Goal: Complete application form: Complete application form

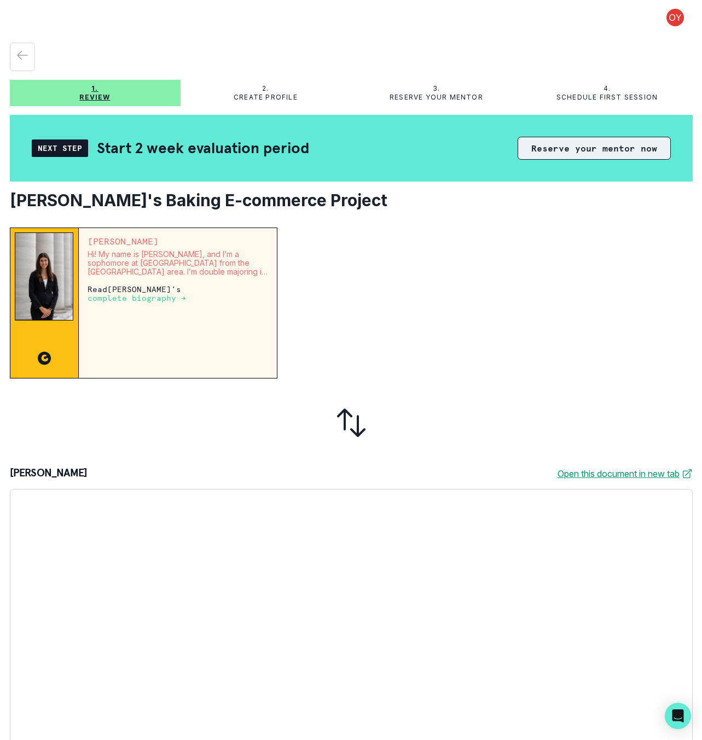
click at [573, 150] on button "Reserve your mentor now" at bounding box center [594, 148] width 153 height 23
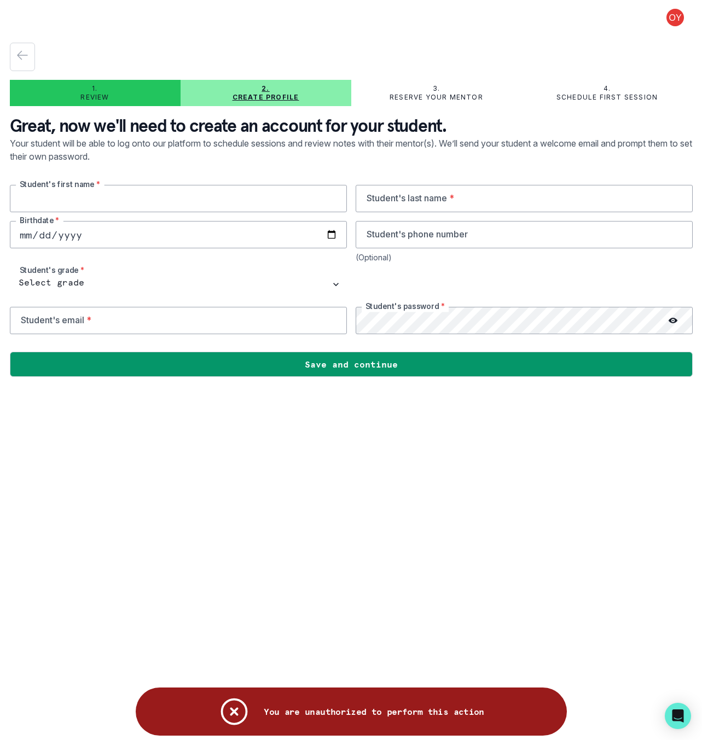
click at [241, 190] on input "text" at bounding box center [178, 198] width 337 height 27
type input "[PERSON_NAME]"
click at [403, 204] on input "text" at bounding box center [524, 198] width 337 height 27
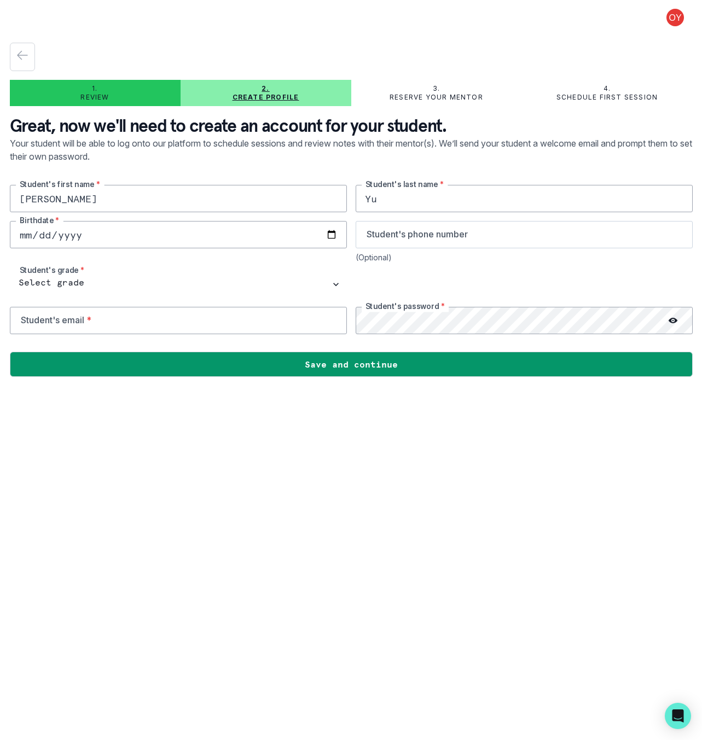
type input "Yu"
click at [401, 237] on input "tel" at bounding box center [524, 234] width 337 height 27
type input "+1"
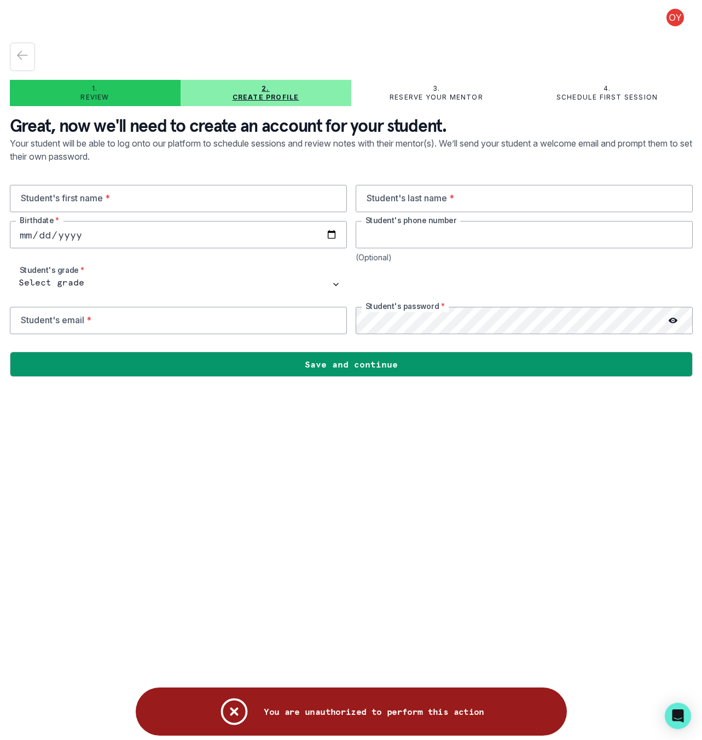
click at [431, 243] on input "tel" at bounding box center [524, 234] width 337 height 27
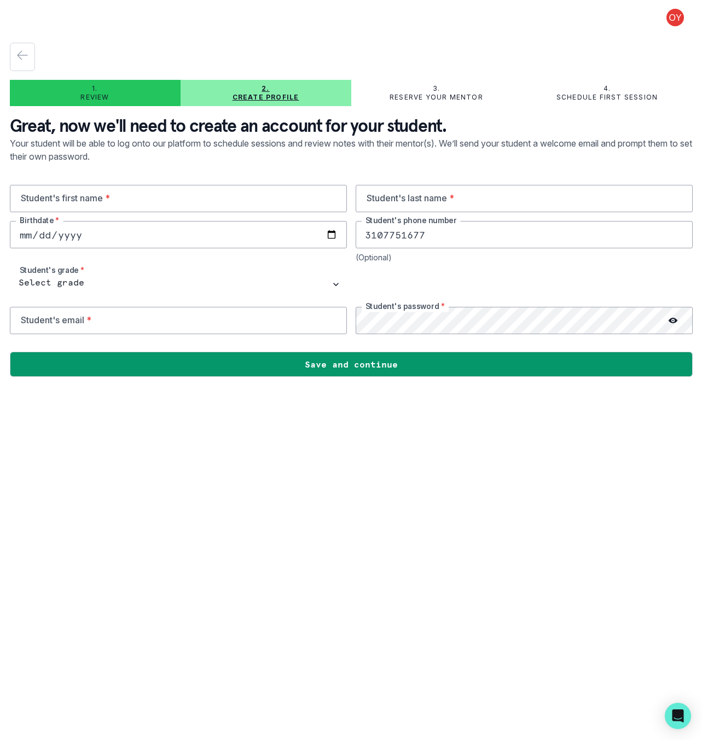
click at [359, 237] on input "3107751677" at bounding box center [524, 234] width 337 height 27
type input "[PHONE_NUMBER]"
click at [298, 239] on input "date" at bounding box center [178, 234] width 337 height 27
type input "[DATE]"
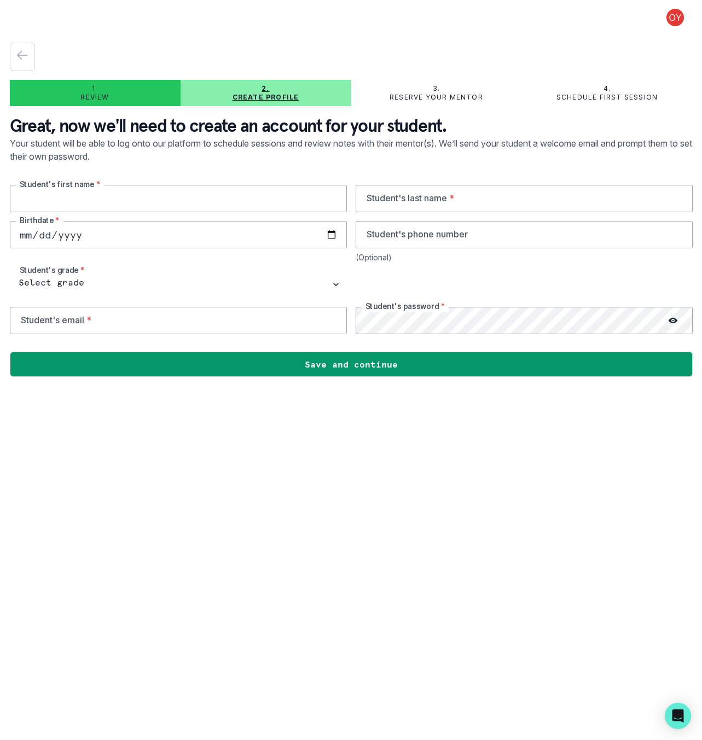
click at [178, 189] on input "text" at bounding box center [178, 198] width 337 height 27
type input "[PERSON_NAME]"
click at [400, 194] on input "text" at bounding box center [524, 198] width 337 height 27
type input "Yu"
click at [397, 237] on input "tel" at bounding box center [524, 234] width 337 height 27
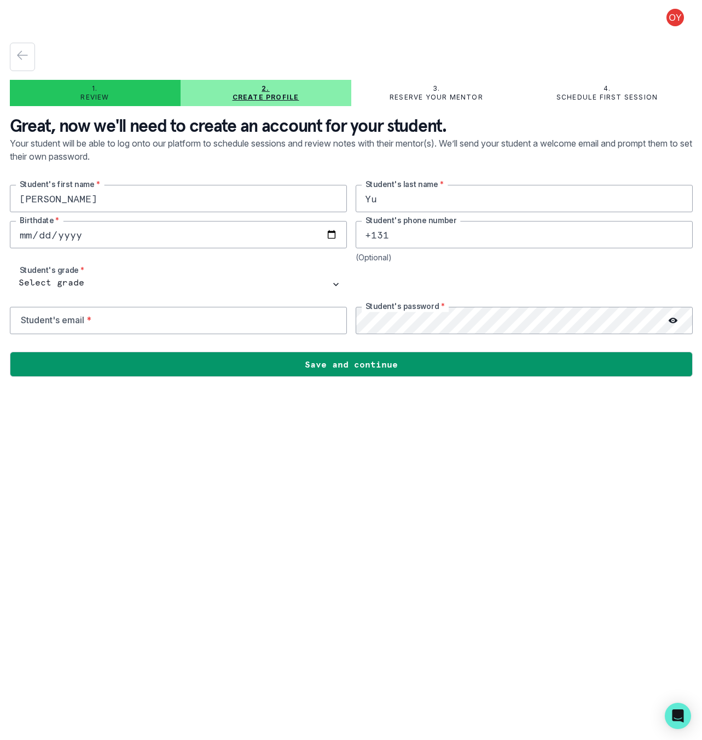
type input "+131-"
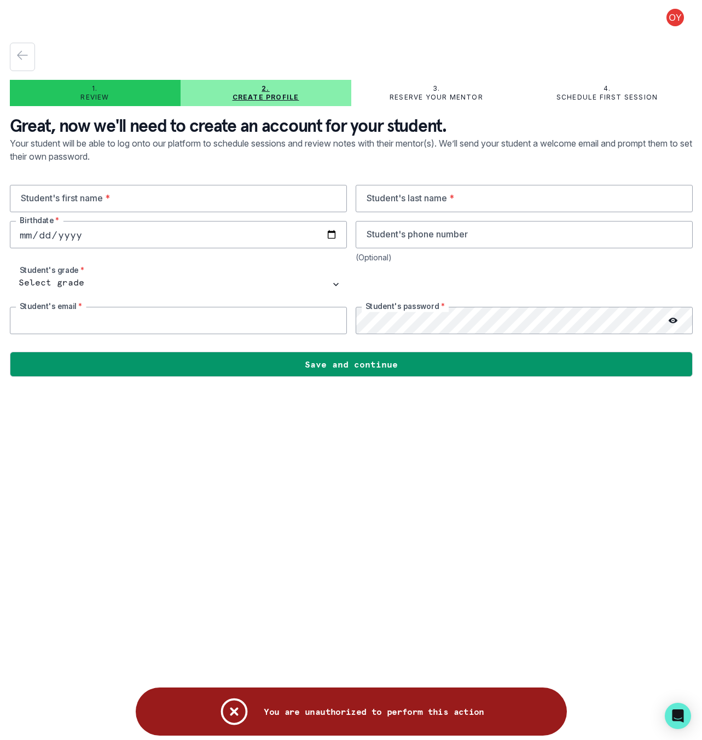
drag, startPoint x: 271, startPoint y: 327, endPoint x: 279, endPoint y: 315, distance: 14.7
click at [271, 327] on input "email" at bounding box center [178, 320] width 337 height 27
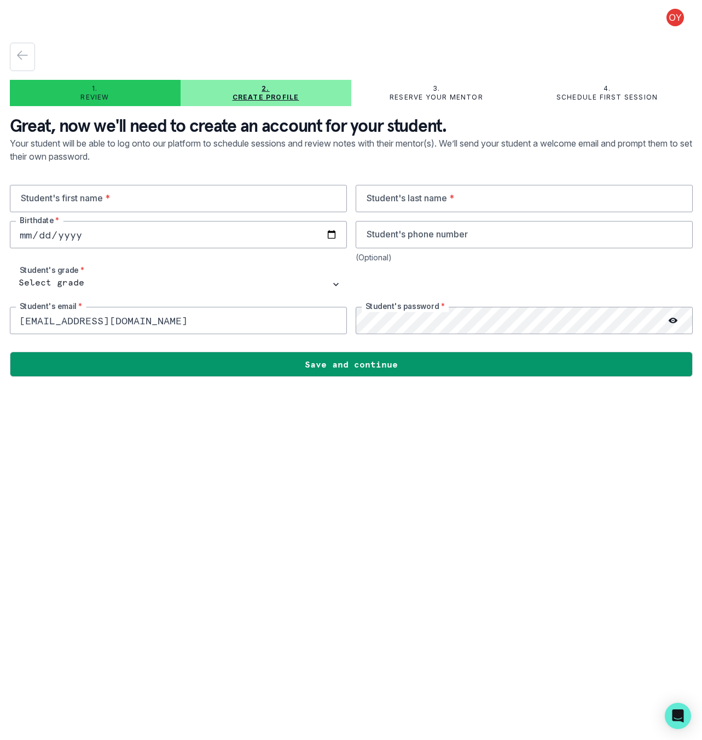
type input "[EMAIL_ADDRESS][DOMAIN_NAME]"
click at [73, 285] on select "Select grade 1st Grade 2nd Grade 3rd Grade 4th Grade 5th Grade 6th Grade 7th Gr…" at bounding box center [178, 284] width 337 height 27
select select "8th Grade"
click at [108, 201] on input "text" at bounding box center [178, 198] width 337 height 27
type input "[PERSON_NAME]"
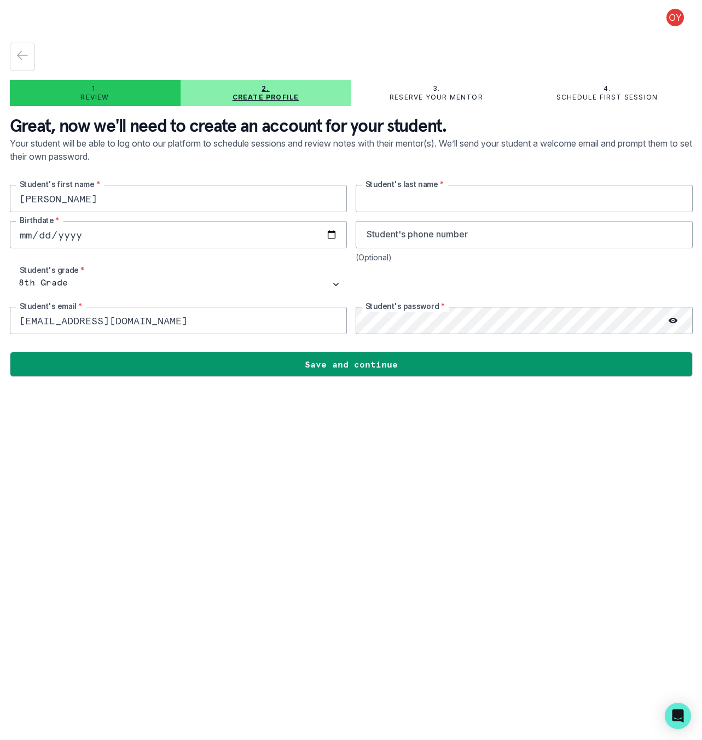
click at [403, 190] on input "text" at bounding box center [524, 198] width 337 height 27
type input "Yu"
click at [395, 232] on input "tel" at bounding box center [524, 234] width 337 height 27
type input "[PHONE_NUMBER]"
click at [242, 242] on input "date" at bounding box center [178, 234] width 337 height 27
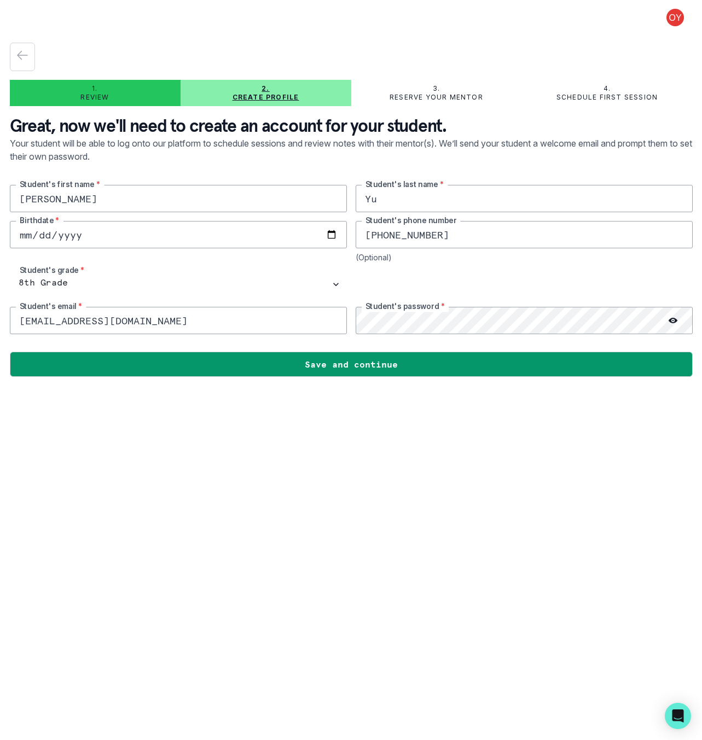
click at [241, 234] on input "date" at bounding box center [178, 234] width 337 height 27
click at [209, 228] on input "date" at bounding box center [178, 234] width 337 height 27
click at [190, 235] on input "date" at bounding box center [178, 234] width 337 height 27
click at [20, 229] on input "date" at bounding box center [178, 234] width 337 height 27
click at [29, 238] on input "date" at bounding box center [178, 234] width 337 height 27
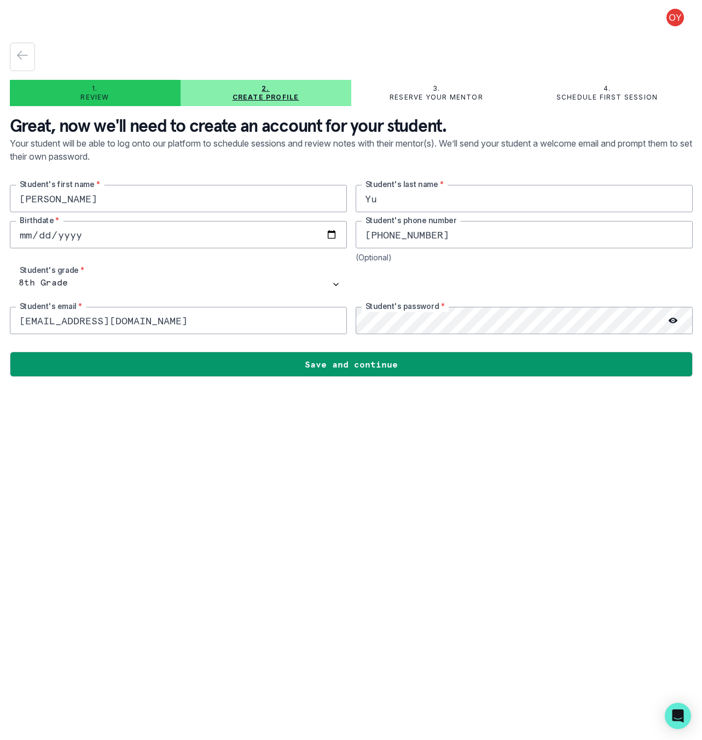
drag, startPoint x: 30, startPoint y: 228, endPoint x: 26, endPoint y: 240, distance: 12.8
click at [29, 231] on input "date" at bounding box center [178, 234] width 337 height 27
click at [26, 240] on input "date" at bounding box center [178, 234] width 337 height 27
click at [167, 239] on input "date" at bounding box center [178, 234] width 337 height 27
click at [172, 237] on input "date" at bounding box center [178, 234] width 337 height 27
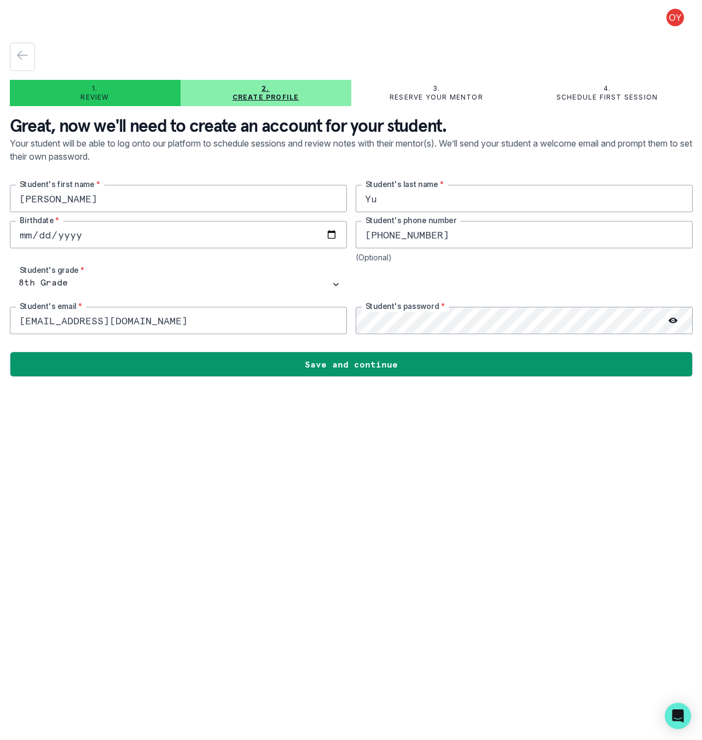
click at [334, 235] on input "date" at bounding box center [178, 234] width 337 height 27
type input "[DATE]"
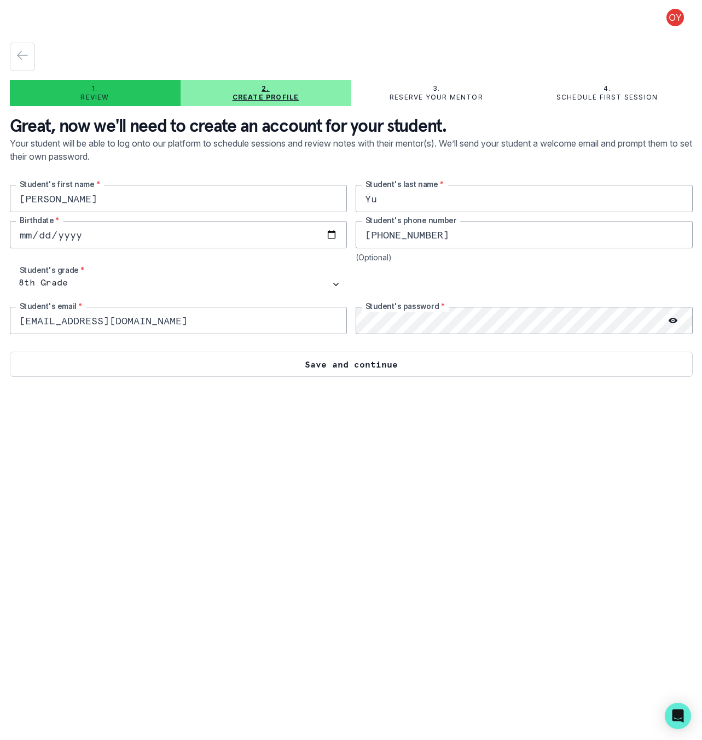
click at [76, 357] on button "Save and continue" at bounding box center [351, 364] width 683 height 25
type input "3107751677"
click at [383, 365] on button "Save and continue" at bounding box center [351, 364] width 683 height 25
click at [366, 373] on button "Save and continue" at bounding box center [351, 364] width 683 height 25
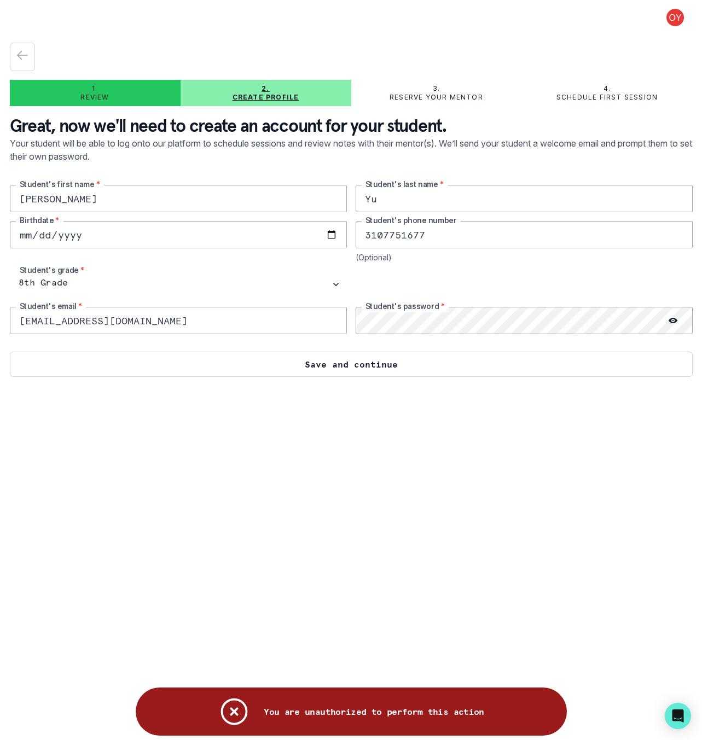
click at [364, 369] on button "Save and continue" at bounding box center [351, 364] width 683 height 25
click at [364, 365] on button "Save and continue" at bounding box center [351, 364] width 683 height 25
click at [364, 365] on button "Submitting..." at bounding box center [351, 364] width 683 height 25
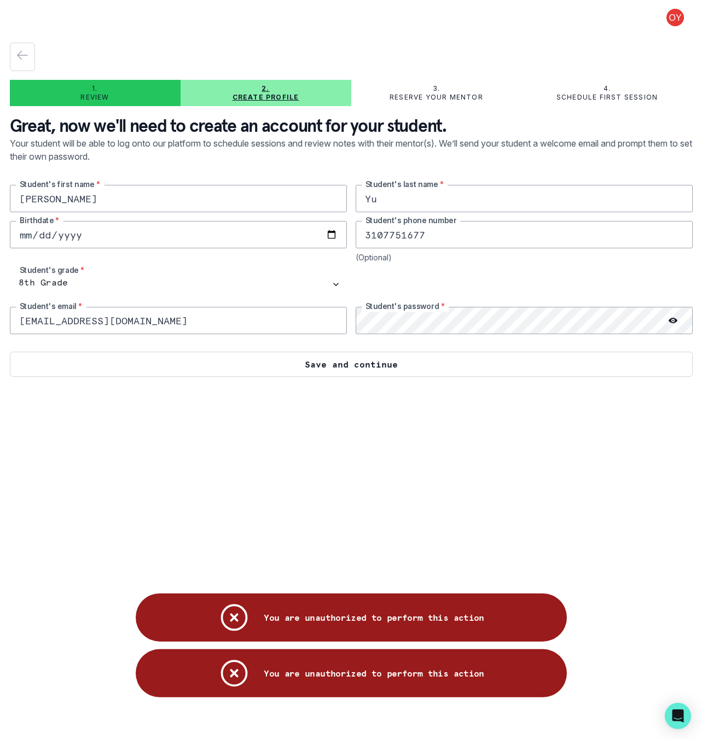
click at [364, 365] on button "Save and continue" at bounding box center [351, 364] width 683 height 25
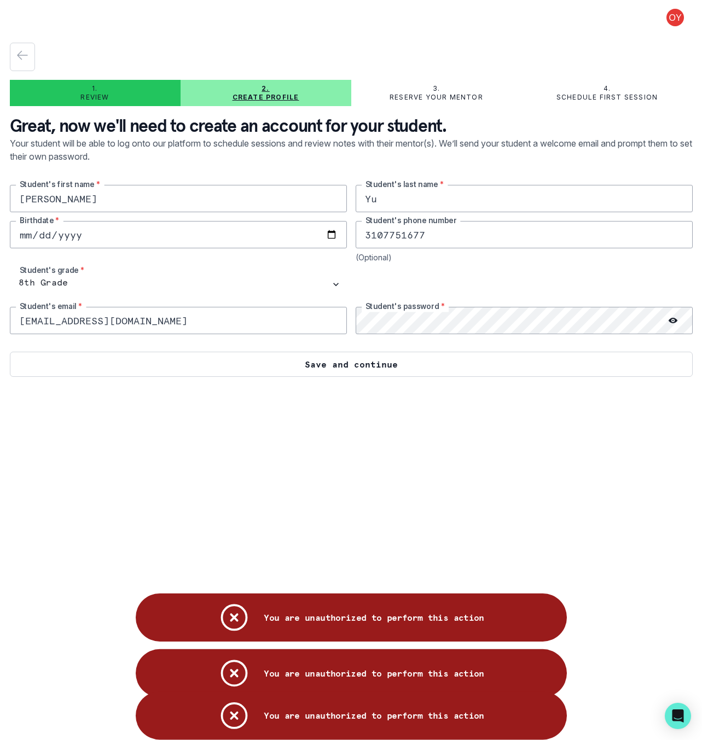
click at [364, 365] on button "Save and continue" at bounding box center [351, 364] width 683 height 25
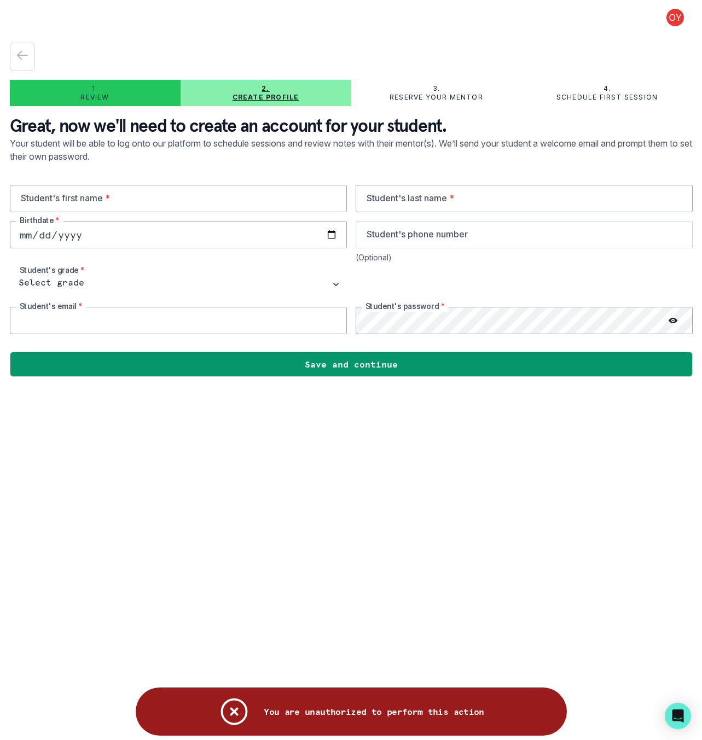
type input "[EMAIL_ADDRESS][DOMAIN_NAME]"
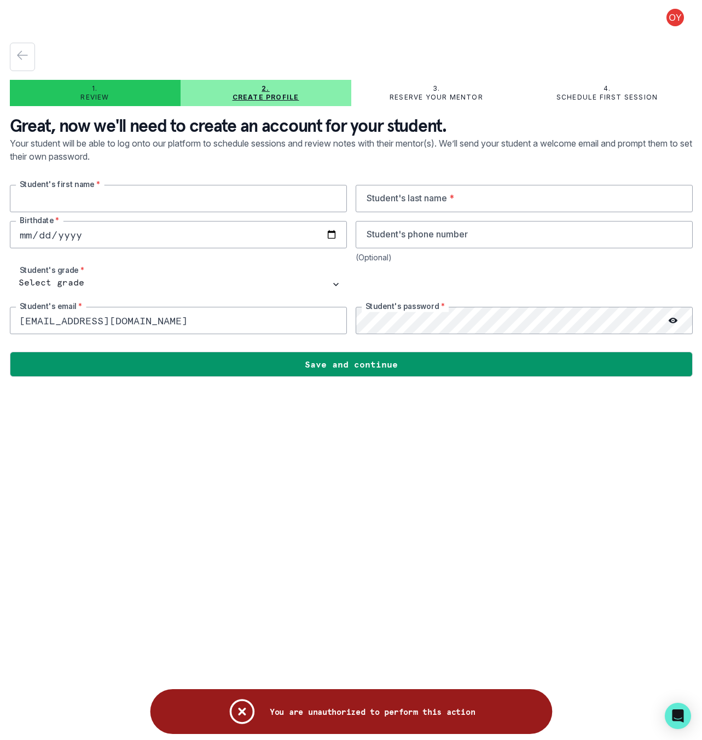
click at [192, 205] on input "text" at bounding box center [178, 198] width 337 height 27
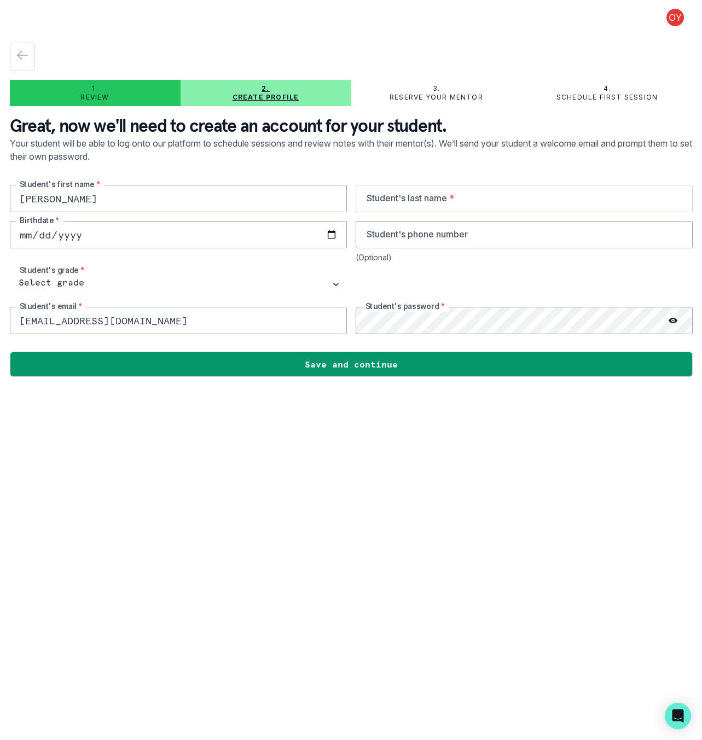
type input "[PERSON_NAME]"
click at [381, 200] on input "text" at bounding box center [524, 198] width 337 height 27
type input "Yu"
click at [388, 228] on input "tel" at bounding box center [524, 234] width 337 height 27
type input "3107751677"
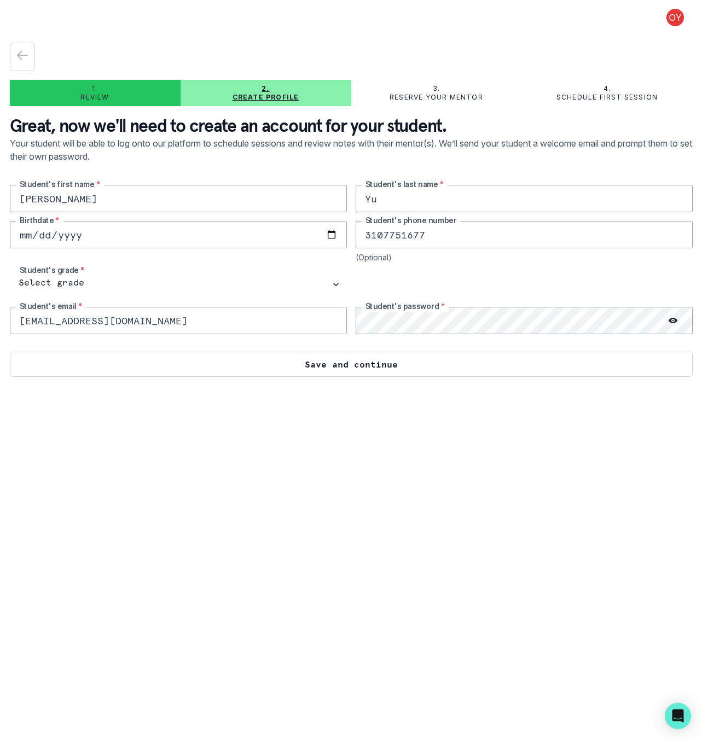
click at [263, 354] on button "Save and continue" at bounding box center [351, 364] width 683 height 25
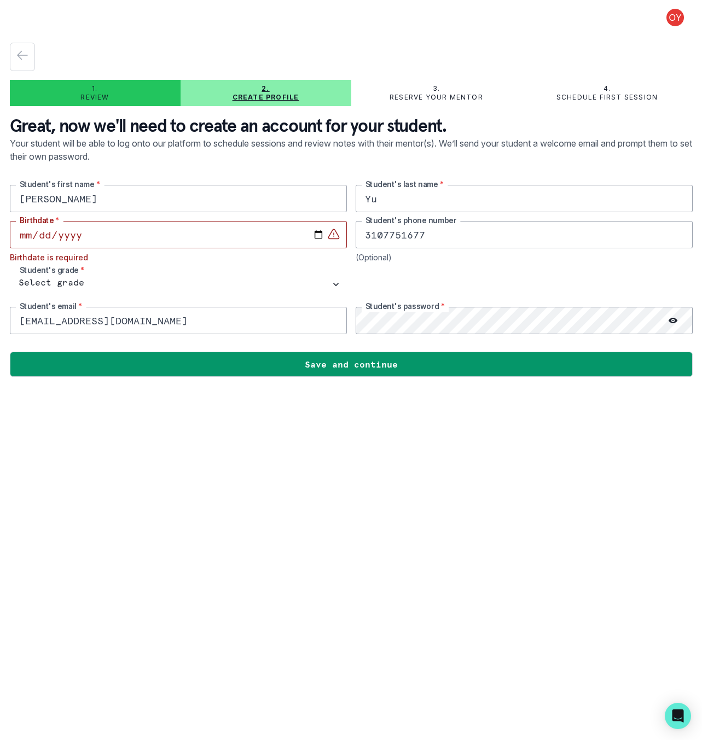
click at [211, 234] on input "date" at bounding box center [178, 234] width 337 height 27
click at [84, 283] on select "Select grade 1st Grade 2nd Grade 3rd Grade 4th Grade 5th Grade 6th Grade 7th Gr…" at bounding box center [178, 284] width 337 height 27
select select "8th Grade"
click at [83, 242] on input "date" at bounding box center [178, 234] width 337 height 27
click at [319, 236] on input "date" at bounding box center [178, 234] width 337 height 27
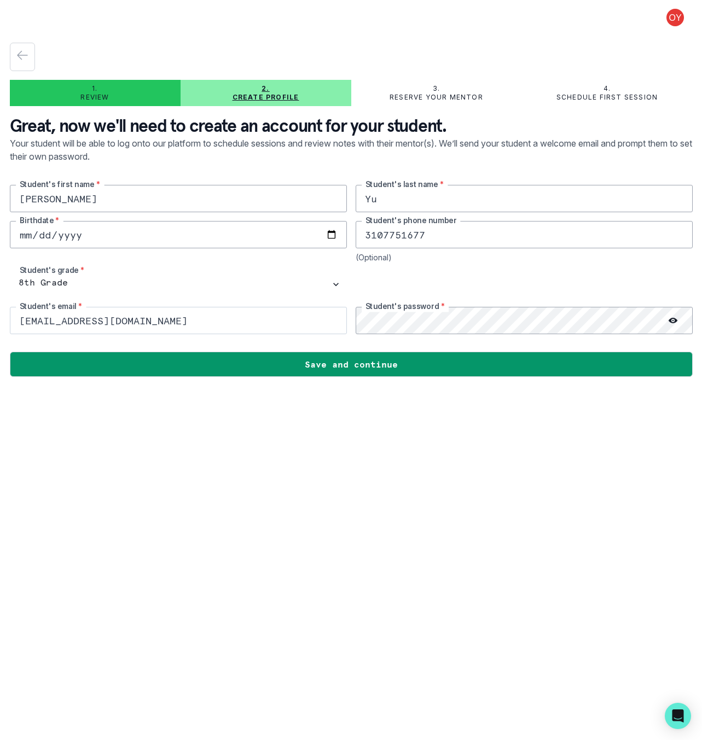
type input "[DATE]"
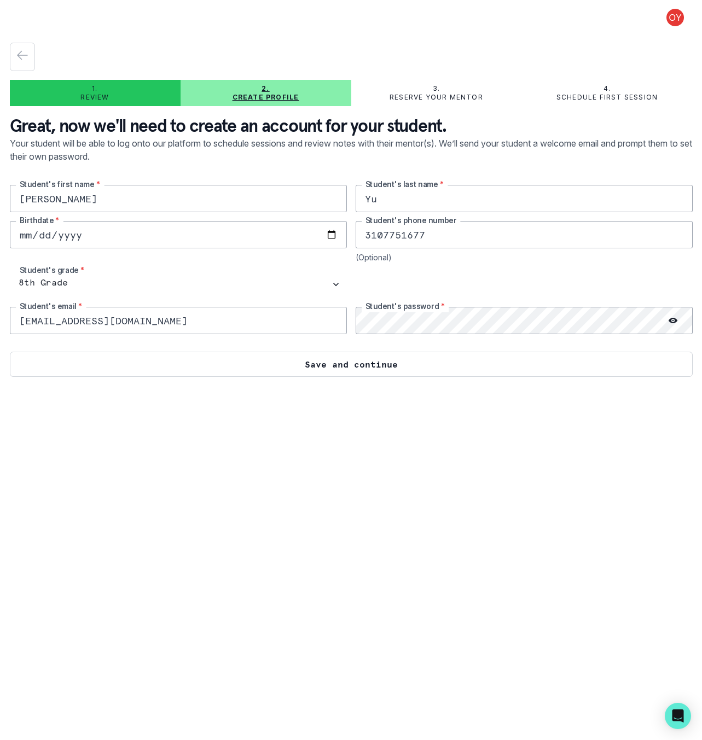
click at [67, 356] on button "Save and continue" at bounding box center [351, 364] width 683 height 25
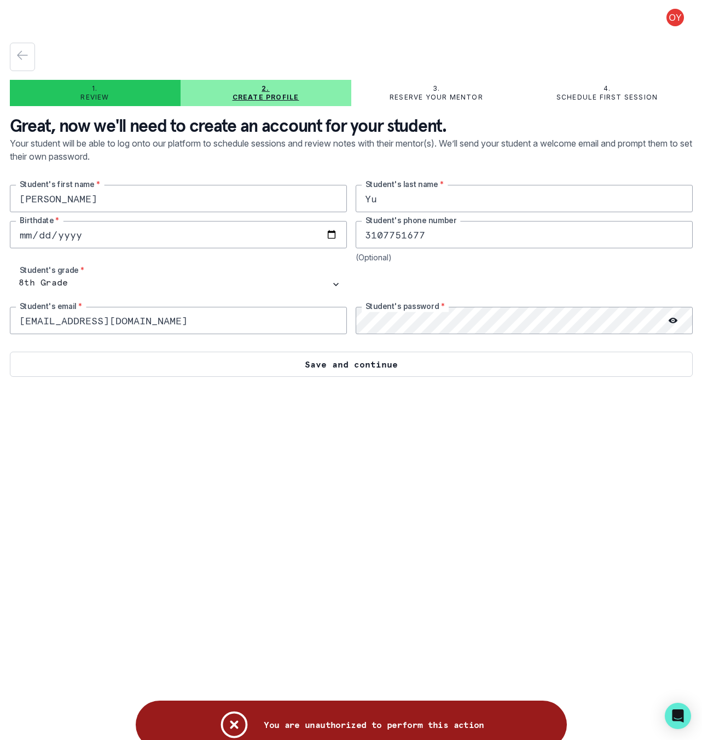
click at [67, 356] on button "Save and continue" at bounding box center [351, 364] width 683 height 25
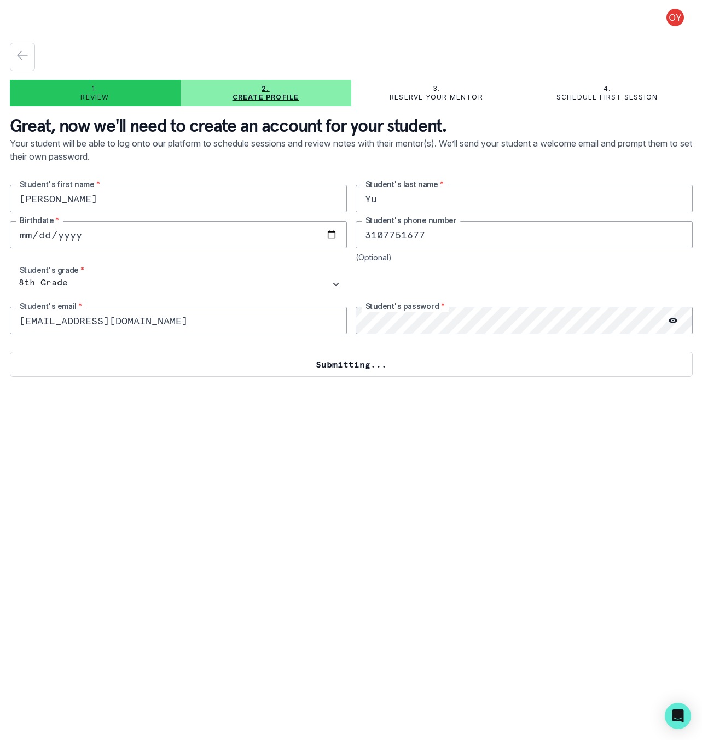
click at [67, 358] on button "Submitting..." at bounding box center [351, 364] width 683 height 25
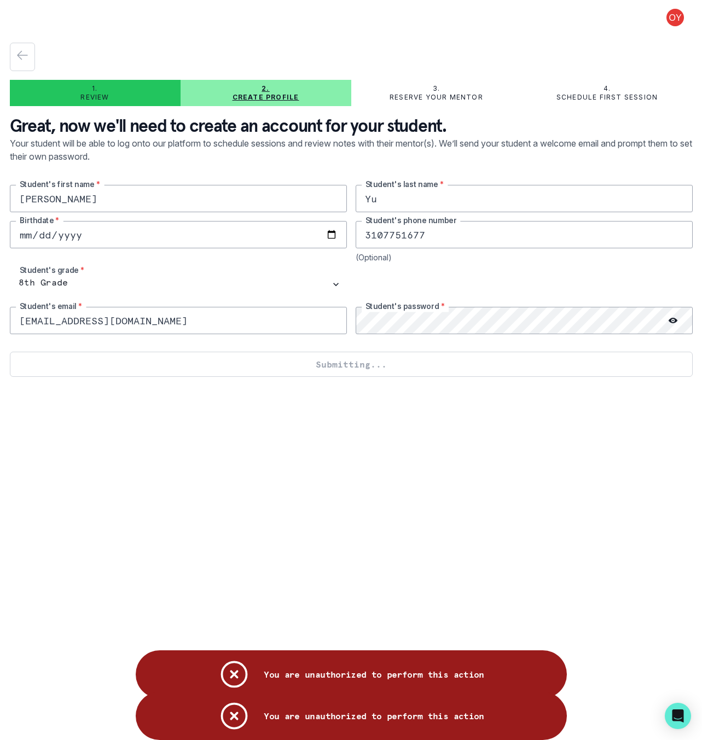
click at [67, 358] on button "Submitting..." at bounding box center [351, 364] width 683 height 25
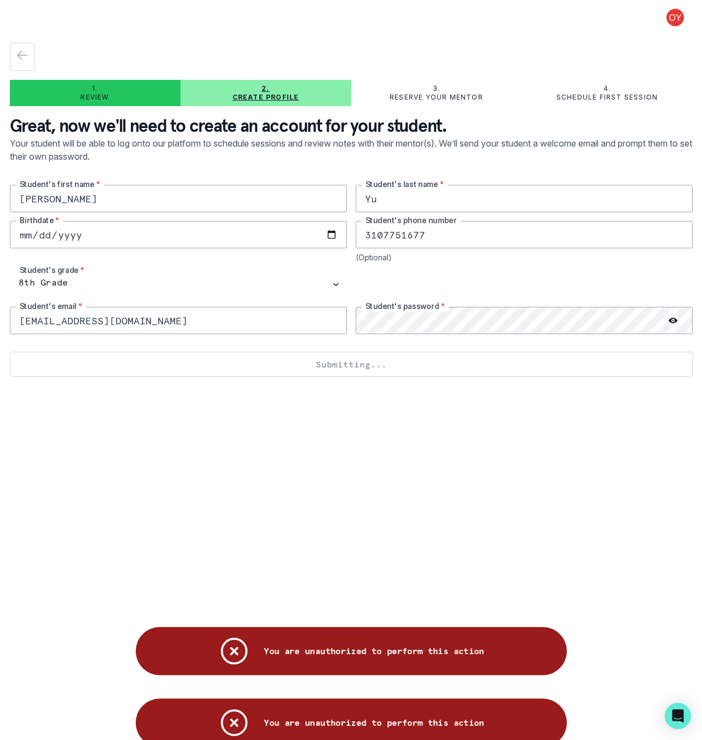
click at [68, 359] on button "Submitting..." at bounding box center [351, 364] width 683 height 25
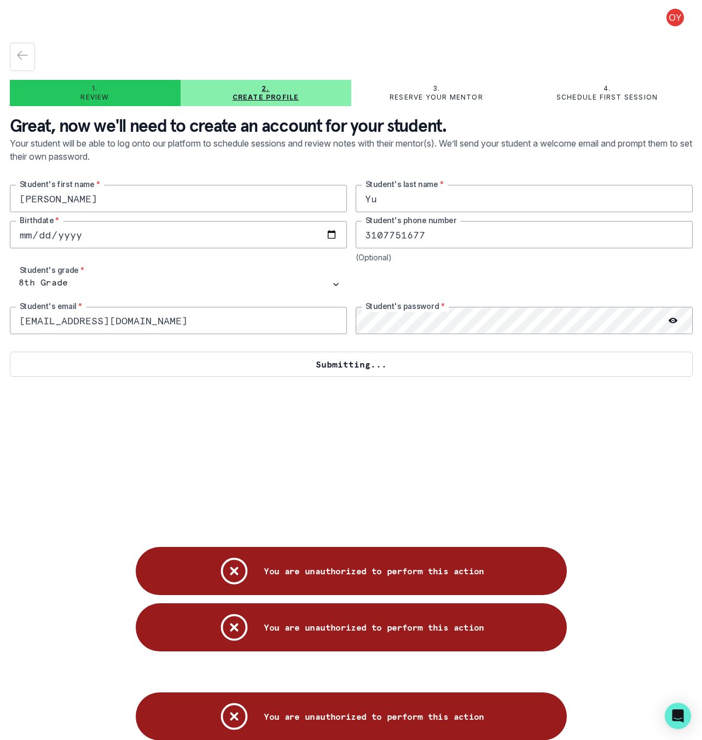
click at [68, 358] on button "Submitting..." at bounding box center [351, 364] width 683 height 25
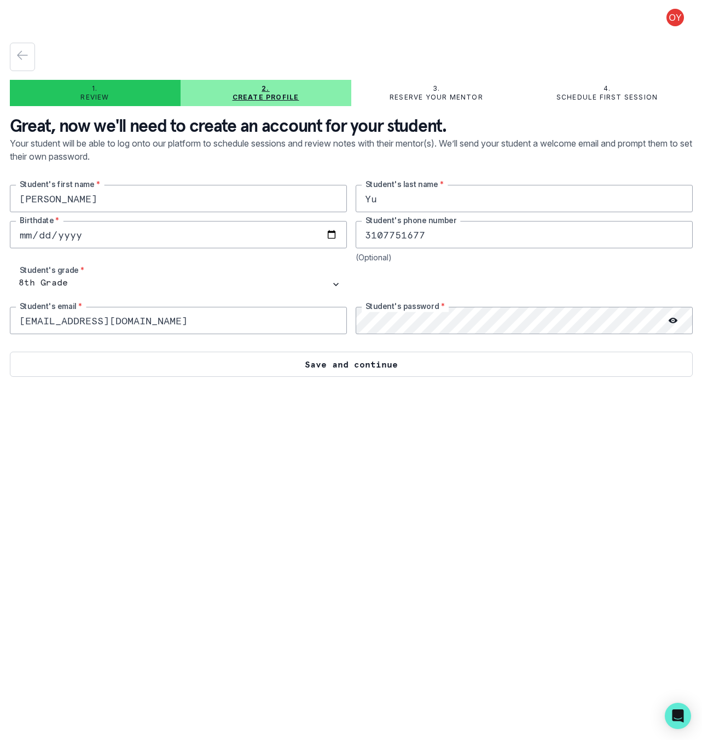
click at [300, 364] on button "Save and continue" at bounding box center [351, 364] width 683 height 25
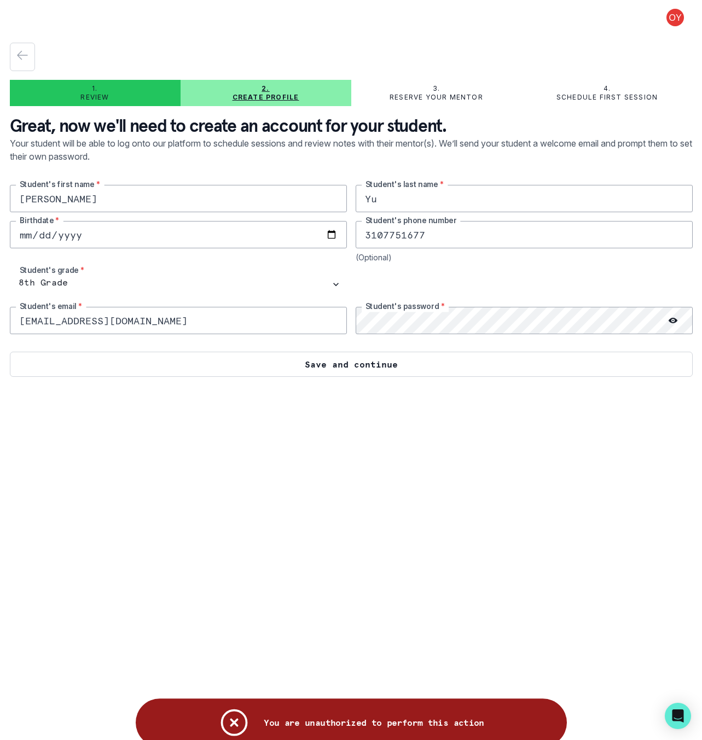
click at [299, 363] on button "Save and continue" at bounding box center [351, 364] width 683 height 25
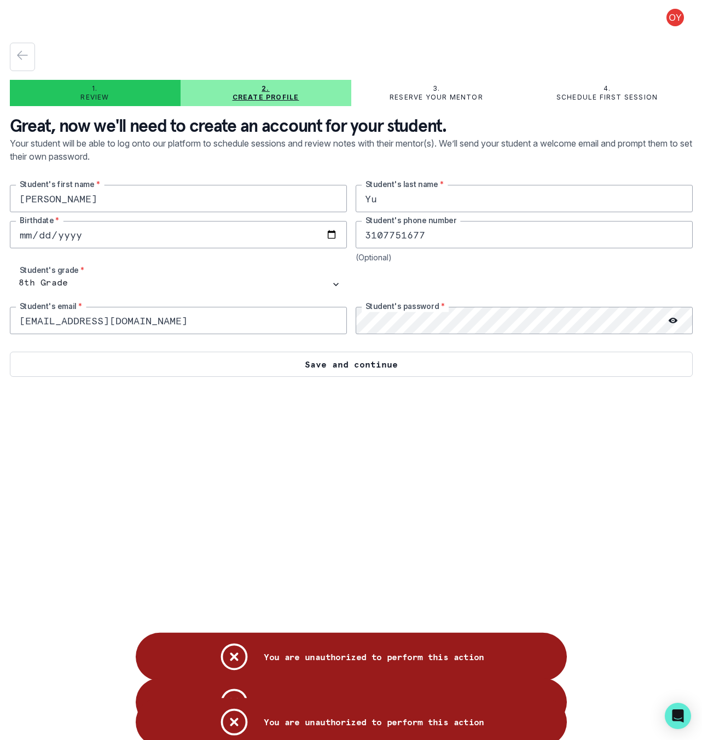
click at [299, 363] on button "Save and continue" at bounding box center [351, 364] width 683 height 25
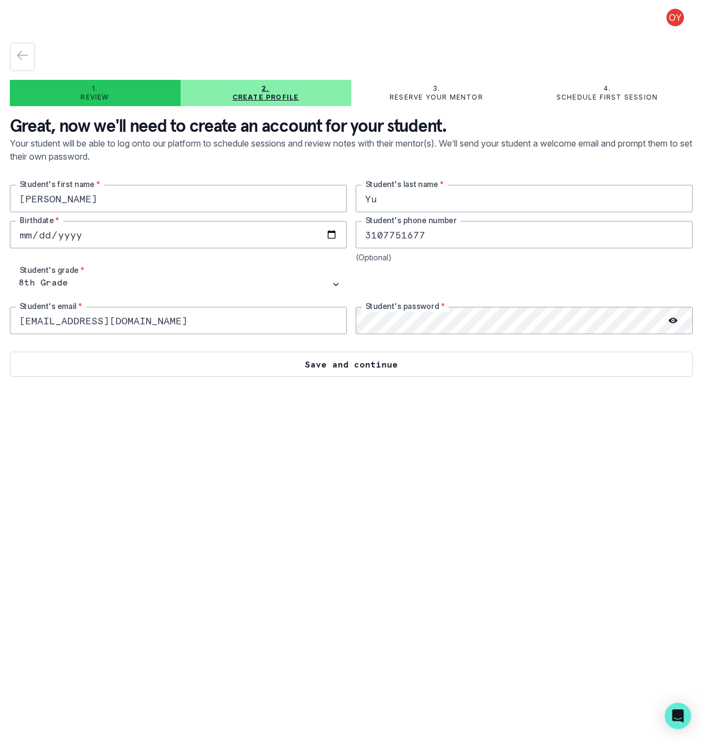
click at [304, 362] on button "Save and continue" at bounding box center [351, 364] width 683 height 25
